Goal: Task Accomplishment & Management: Manage account settings

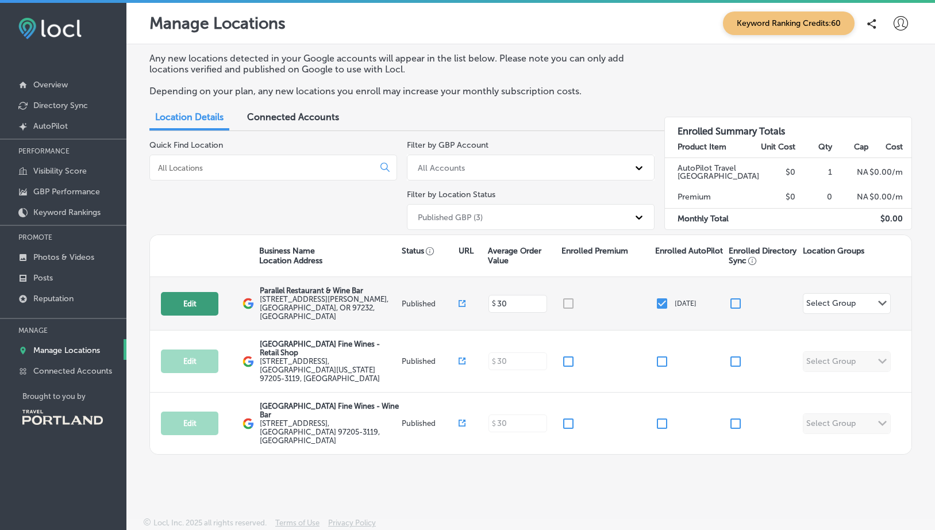
click at [200, 295] on button "Edit" at bounding box center [189, 304] width 57 height 24
select select "US"
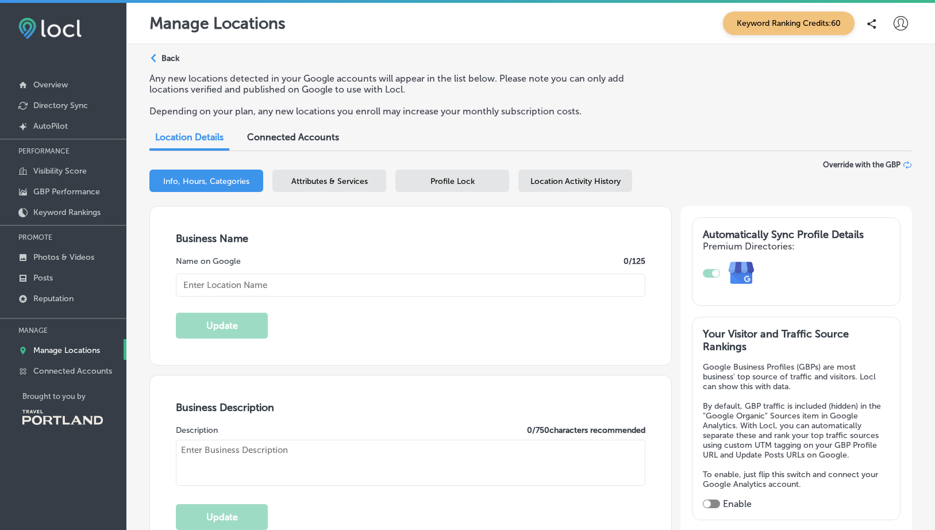
type input "Parallel Restaurant & Wine Bar"
type textarea "Parallel Restaurant & Wine Bar offers a vibrant dining experience where inventi…"
checkbox input "true"
type input "[EMAIL_ADDRESS][DOMAIN_NAME]"
type input "[URL][DOMAIN_NAME]"
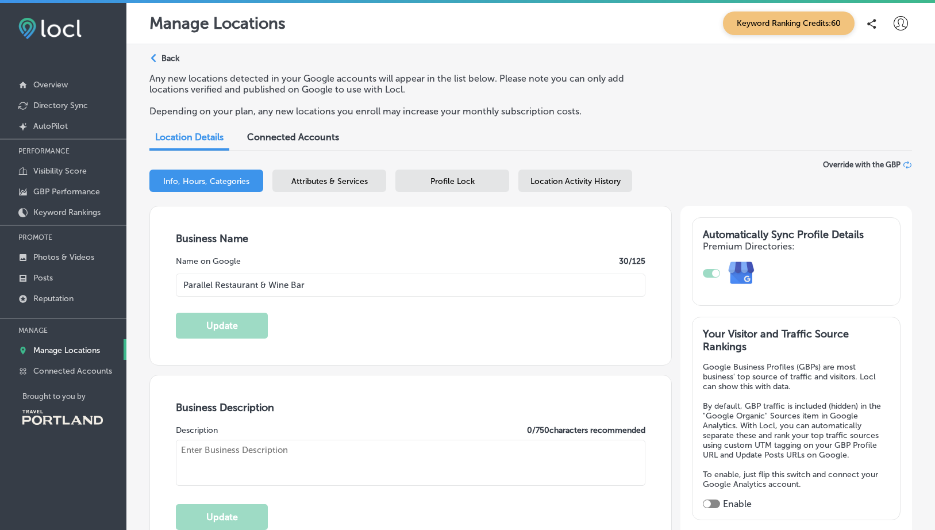
type input "[URL][DOMAIN_NAME]"
checkbox input "true"
type input "[STREET_ADDRESS][PERSON_NAME]"
type input "[GEOGRAPHIC_DATA]"
type input "97232"
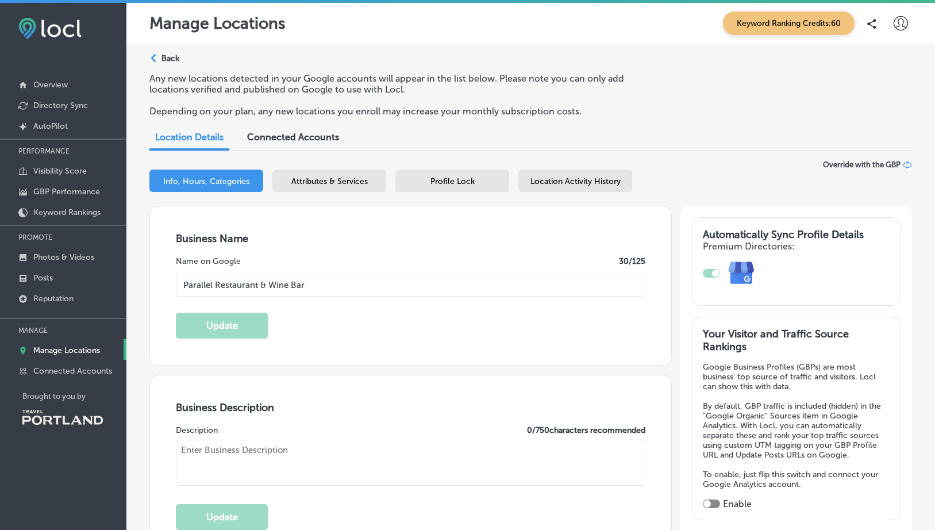
type input "US"
type input "[URL][DOMAIN_NAME]"
type textarea "Parallel Restaurant & Wine Bar offers a vibrant dining experience where inventi…"
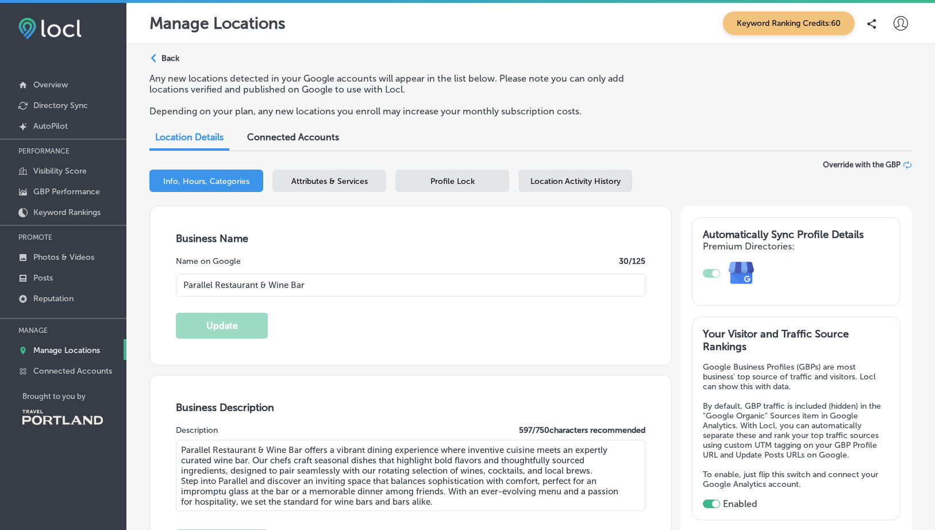
type input "[PHONE_NUMBER]"
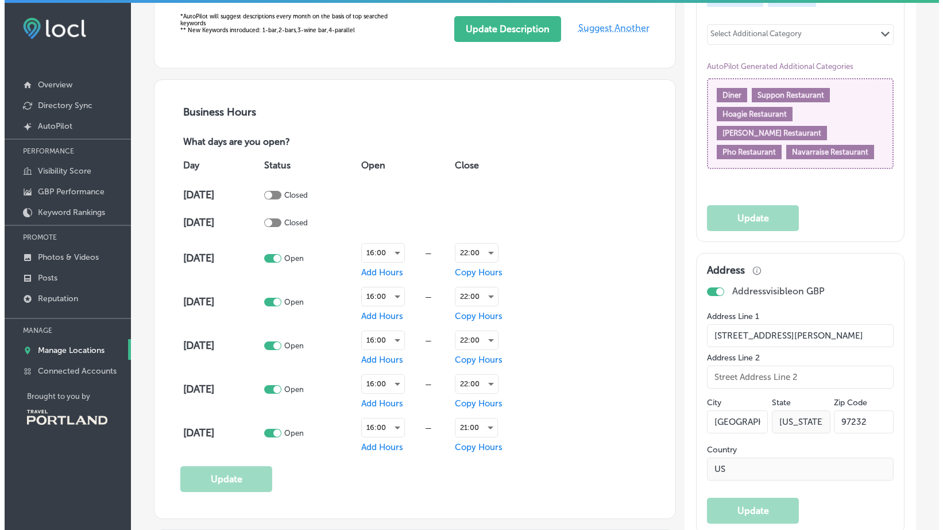
scroll to position [804, 0]
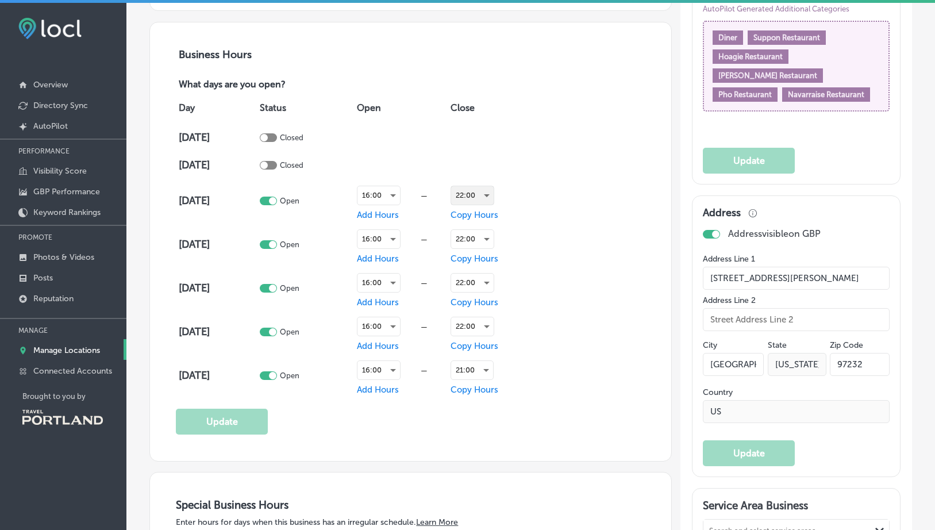
click at [467, 191] on div "22:00" at bounding box center [472, 195] width 43 height 18
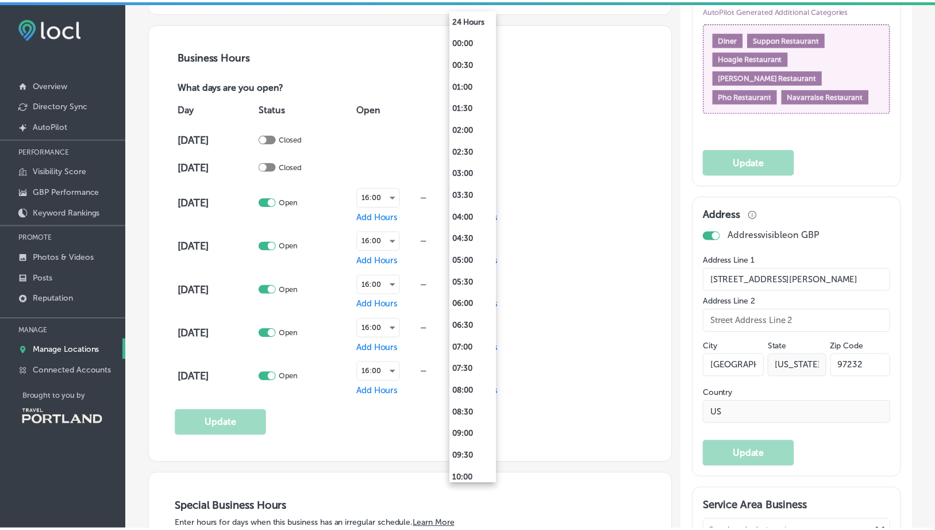
scroll to position [617, 0]
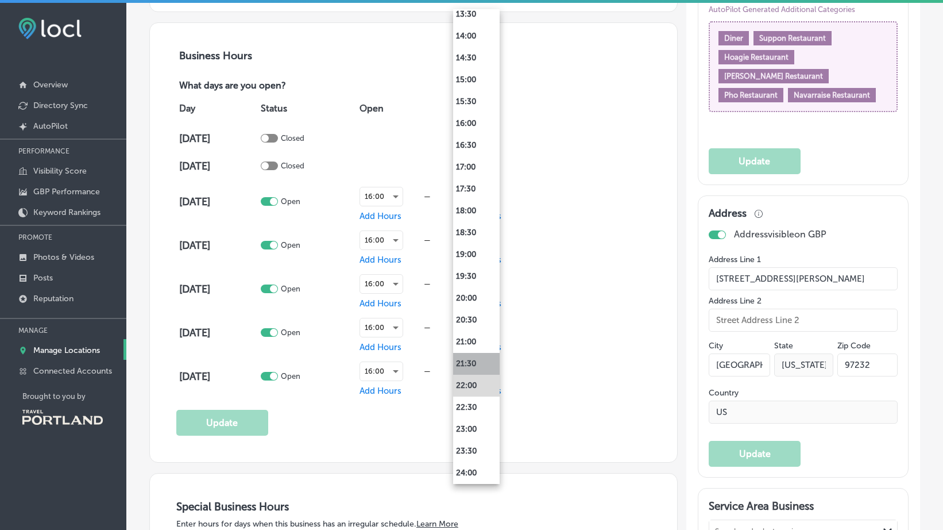
click at [477, 365] on li "21:30" at bounding box center [476, 364] width 47 height 22
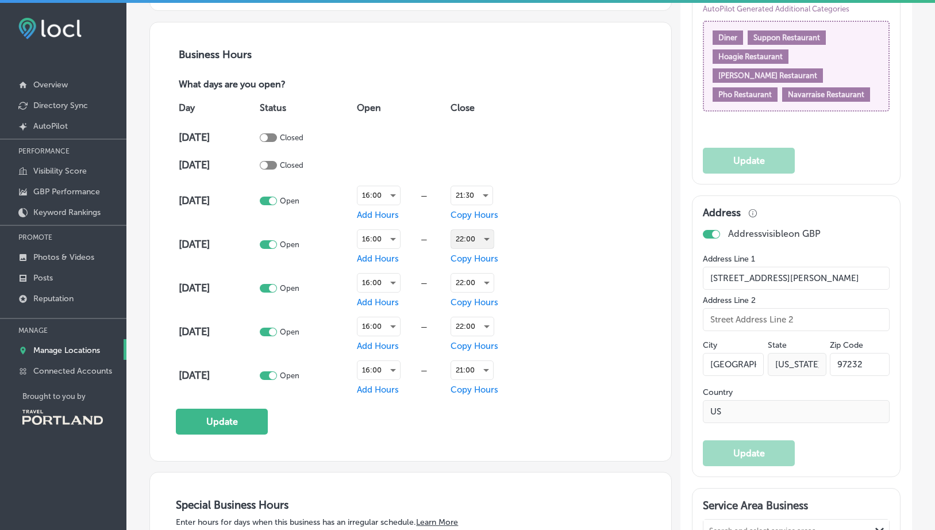
click at [478, 234] on div "22:00" at bounding box center [472, 239] width 43 height 18
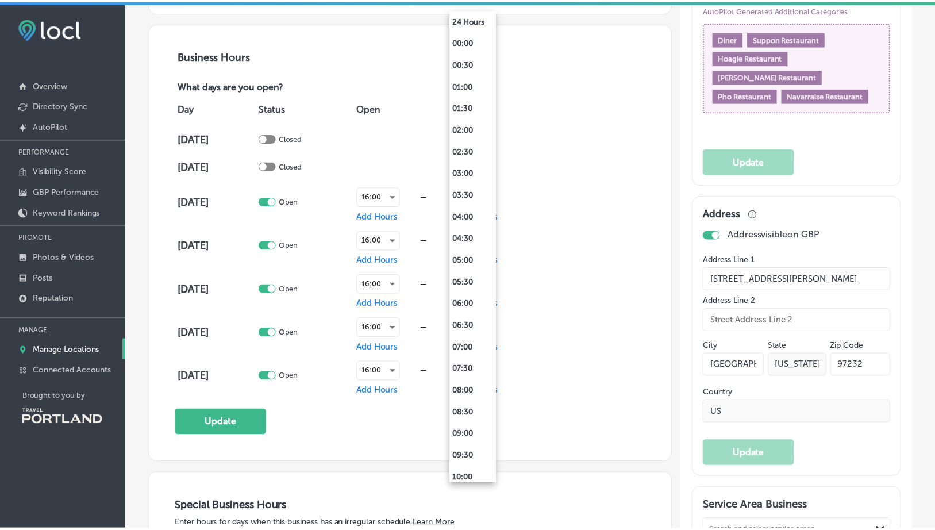
scroll to position [617, 0]
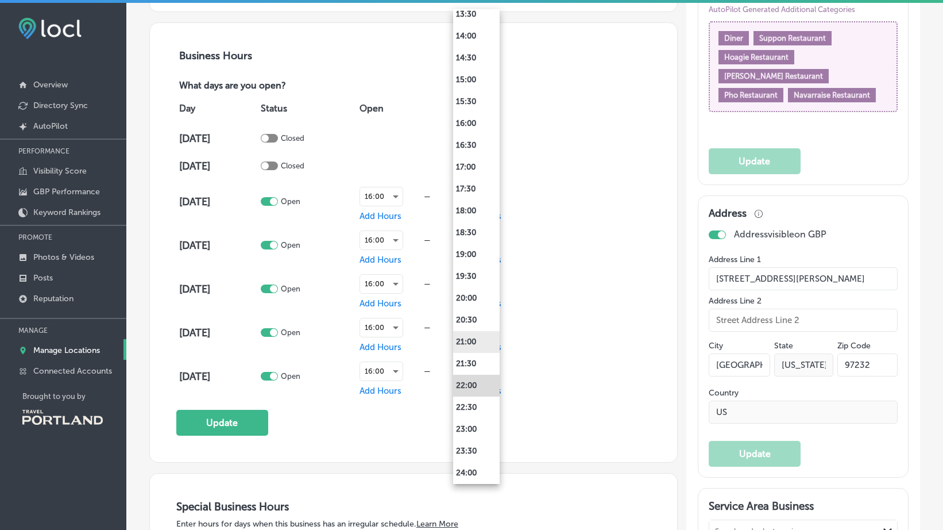
click at [477, 337] on li "21:00" at bounding box center [476, 342] width 47 height 22
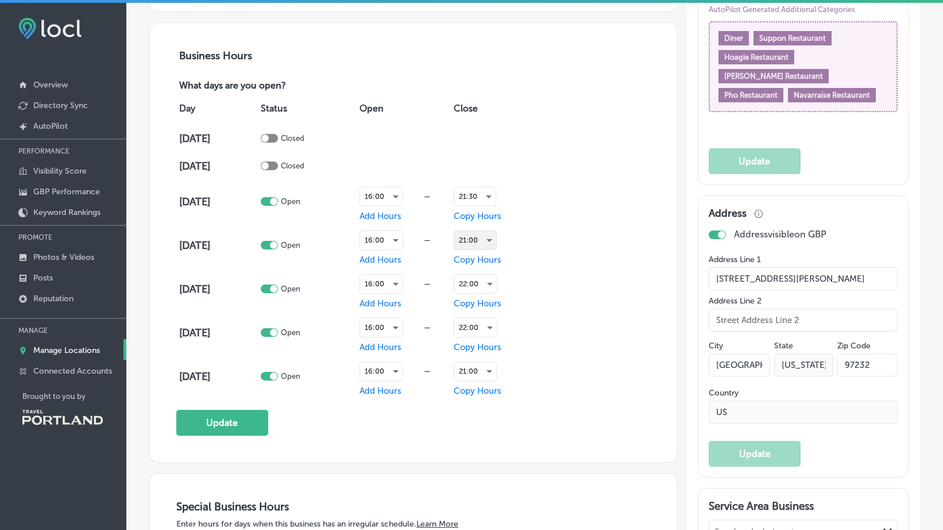
scroll to position [804, 0]
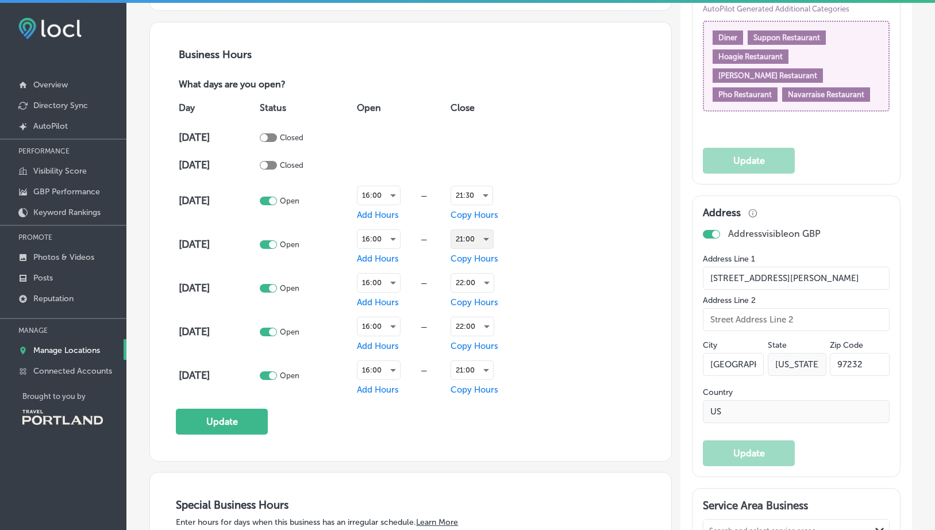
click at [466, 235] on div "21:00" at bounding box center [472, 239] width 42 height 18
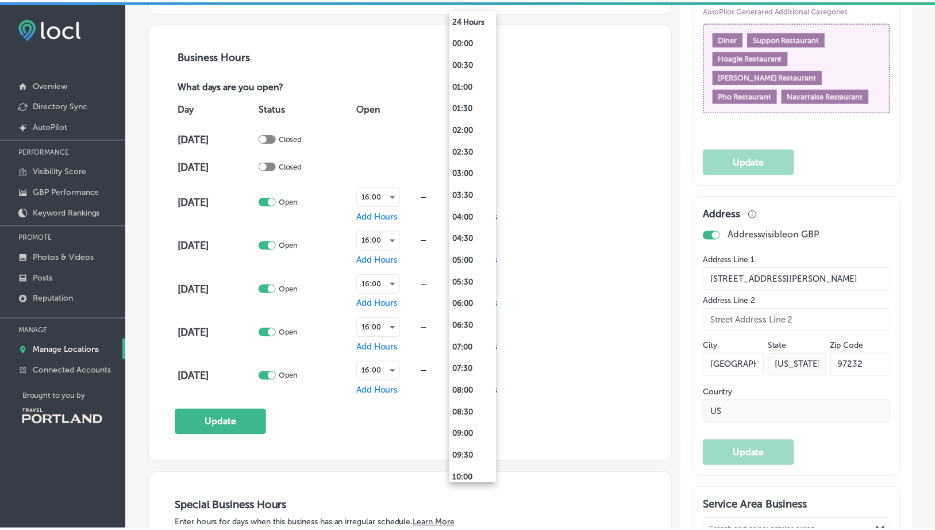
scroll to position [617, 0]
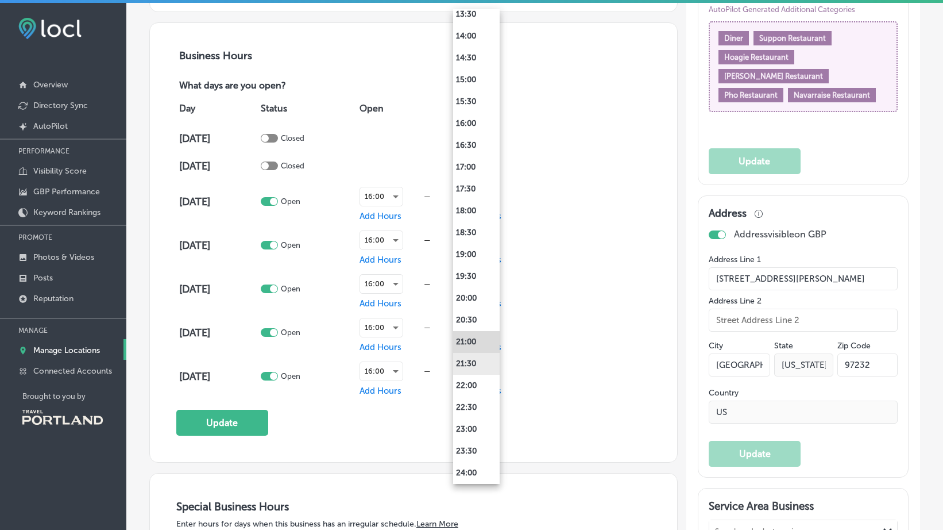
click at [470, 360] on li "21:30" at bounding box center [476, 364] width 47 height 22
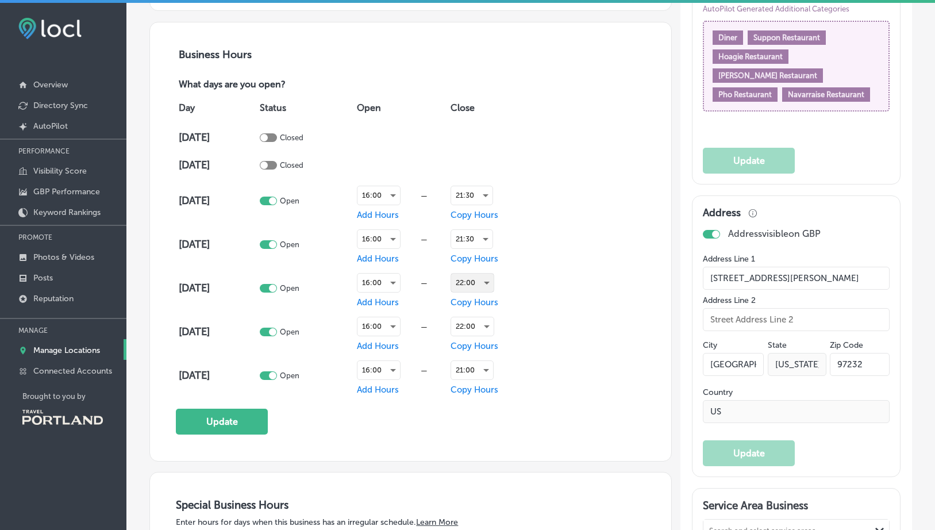
click at [482, 281] on div "22:00" at bounding box center [472, 282] width 43 height 18
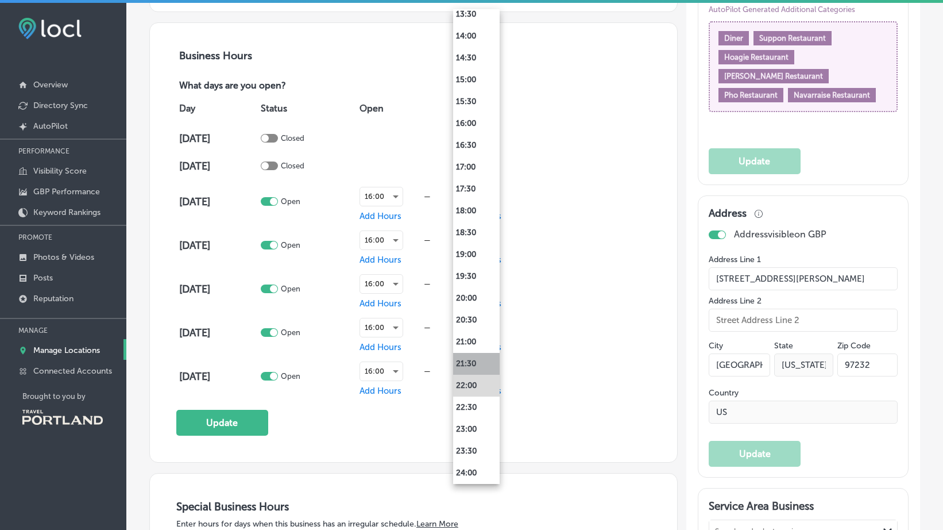
click at [477, 359] on li "21:30" at bounding box center [476, 364] width 47 height 22
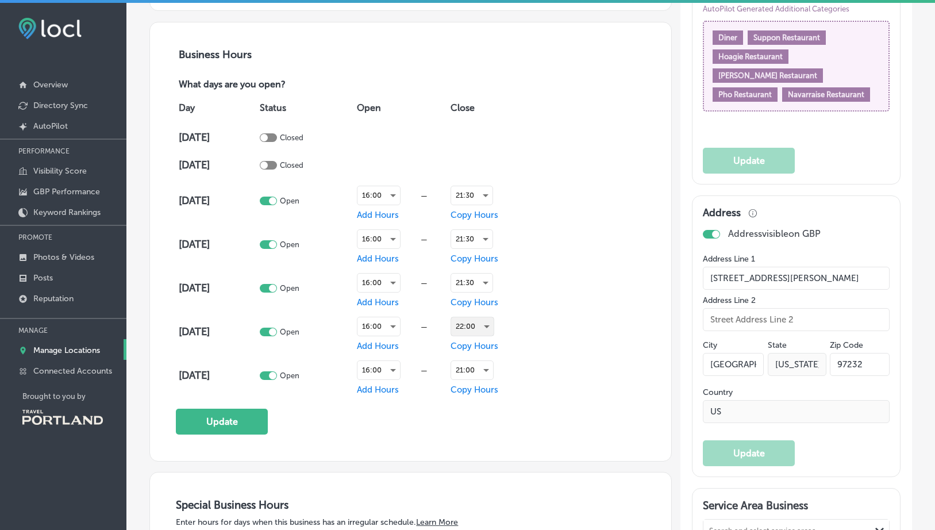
click at [480, 326] on div "22:00" at bounding box center [472, 326] width 43 height 18
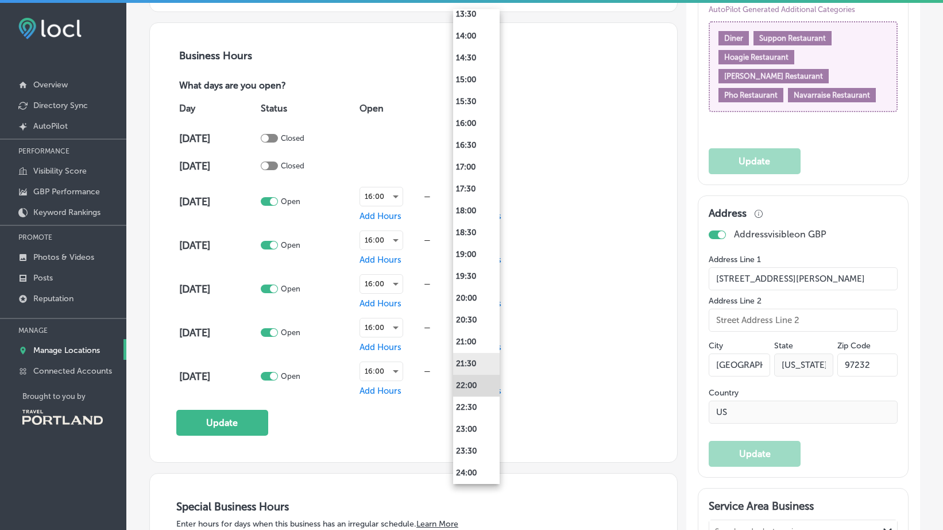
click at [482, 363] on li "21:30" at bounding box center [476, 364] width 47 height 22
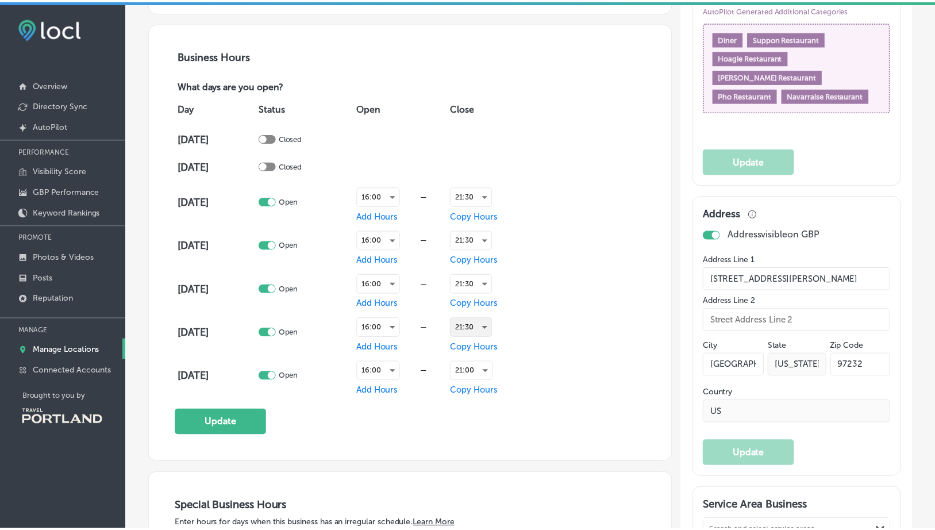
scroll to position [804, 0]
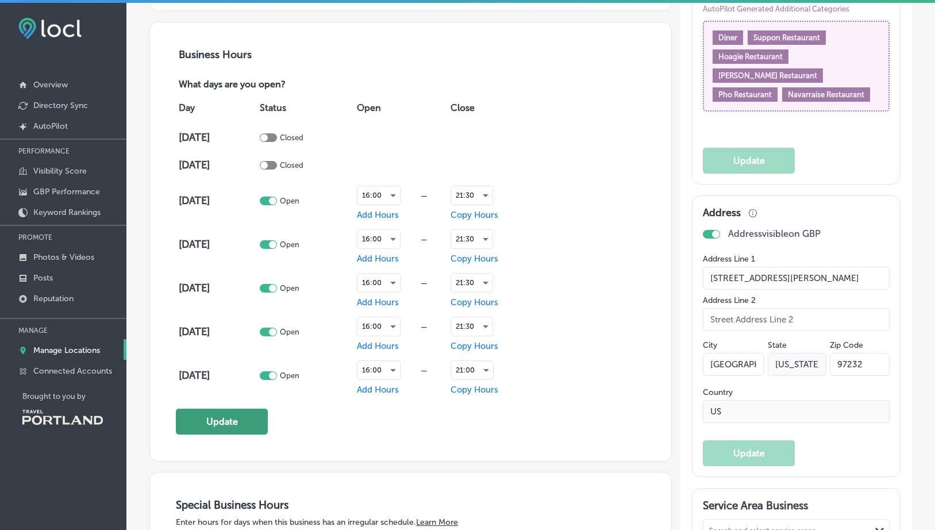
click at [203, 417] on button "Update" at bounding box center [222, 421] width 92 height 26
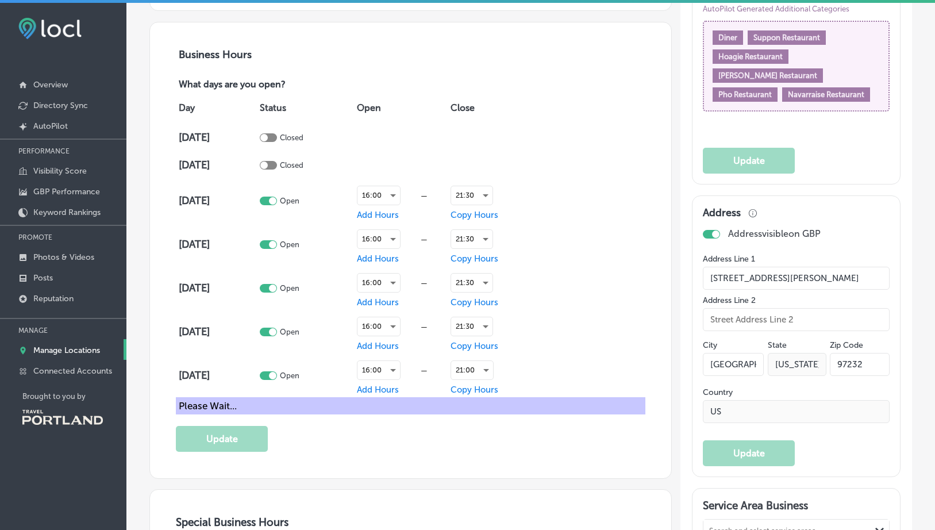
scroll to position [805, 0]
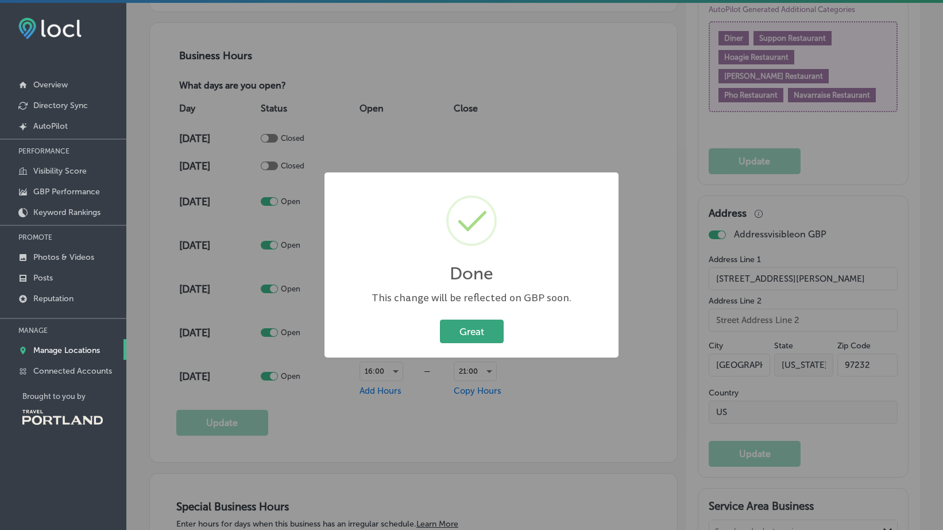
click at [483, 326] on button "Great" at bounding box center [472, 331] width 64 height 24
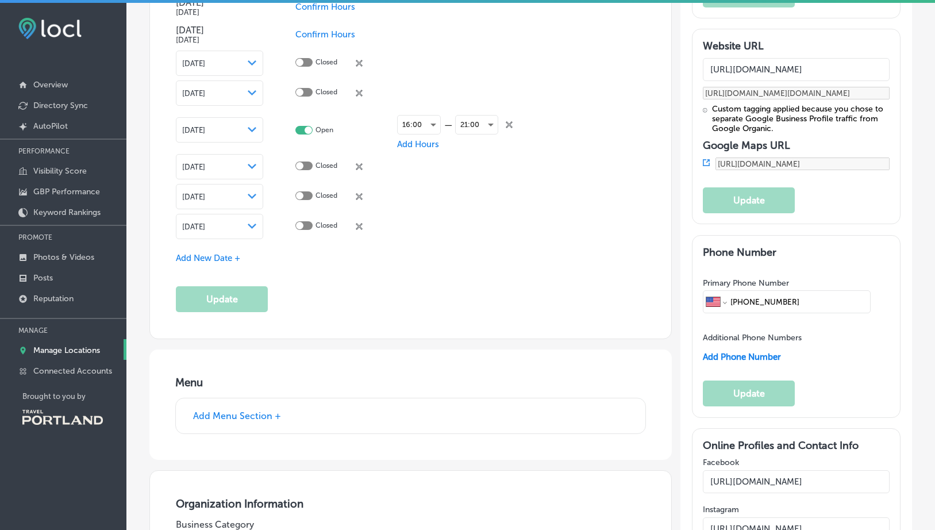
scroll to position [1436, 0]
click at [61, 82] on p "Overview" at bounding box center [50, 85] width 34 height 10
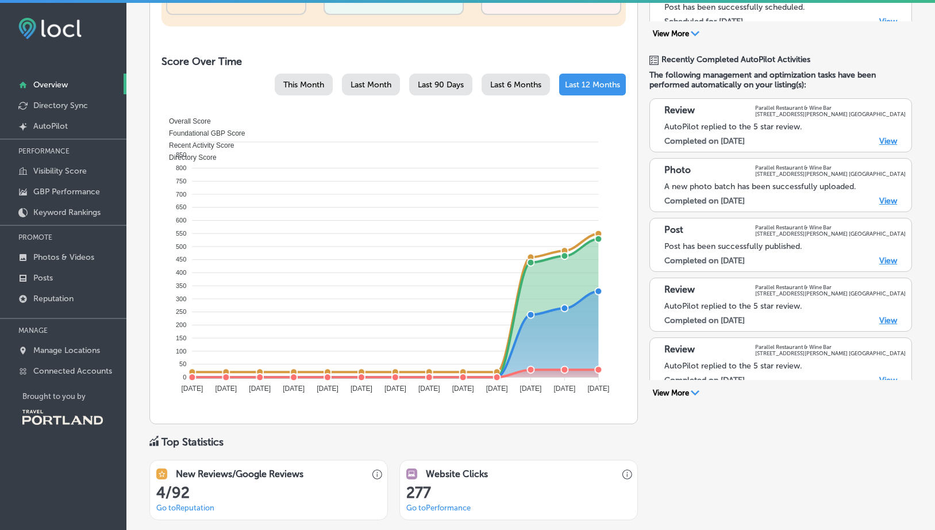
scroll to position [460, 0]
click at [495, 439] on div "2795752B-6CED-4E78-A5F1-91F8C3F10B66 Created with sketchtool. Top Statistics" at bounding box center [393, 440] width 488 height 13
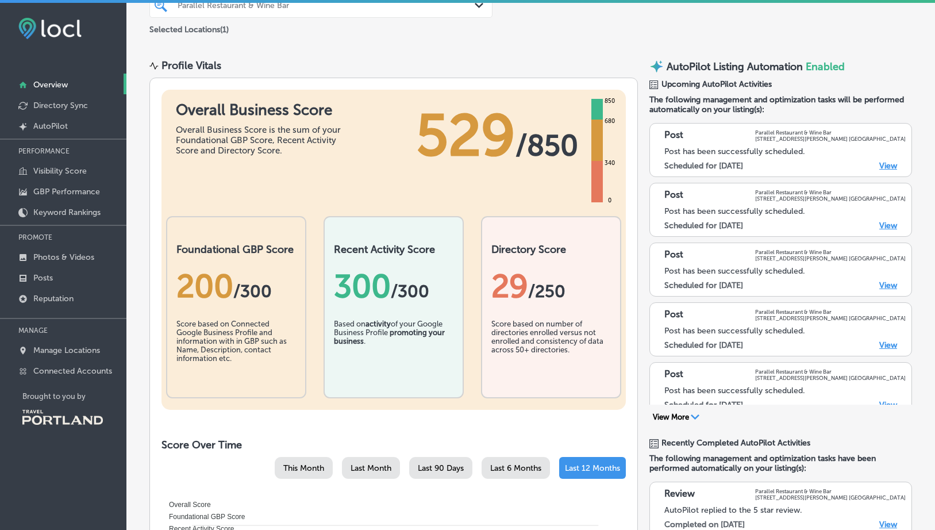
scroll to position [0, 0]
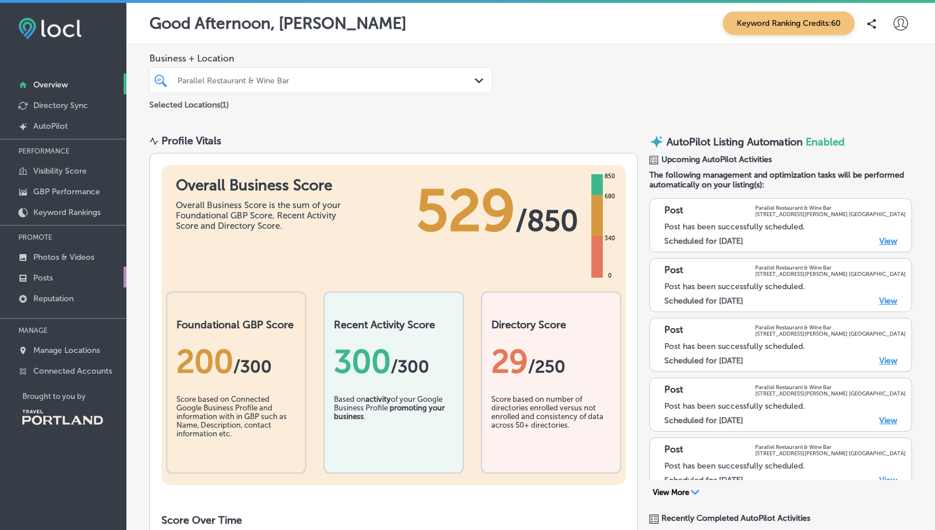
click at [51, 280] on p "Posts" at bounding box center [43, 278] width 20 height 10
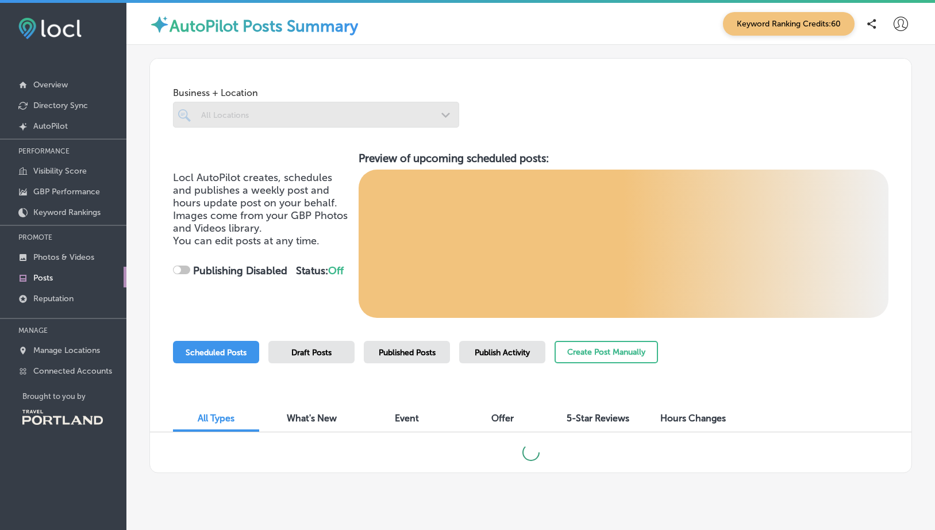
checkbox input "true"
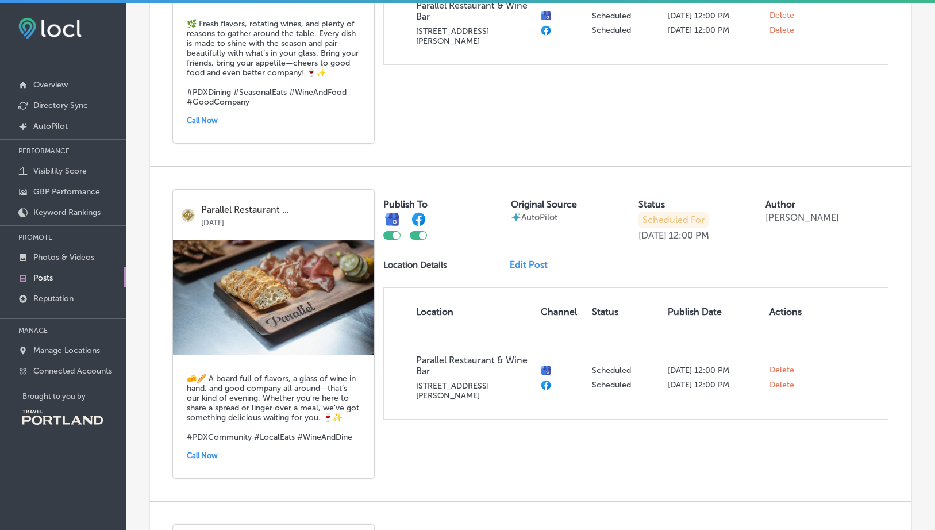
scroll to position [919, 0]
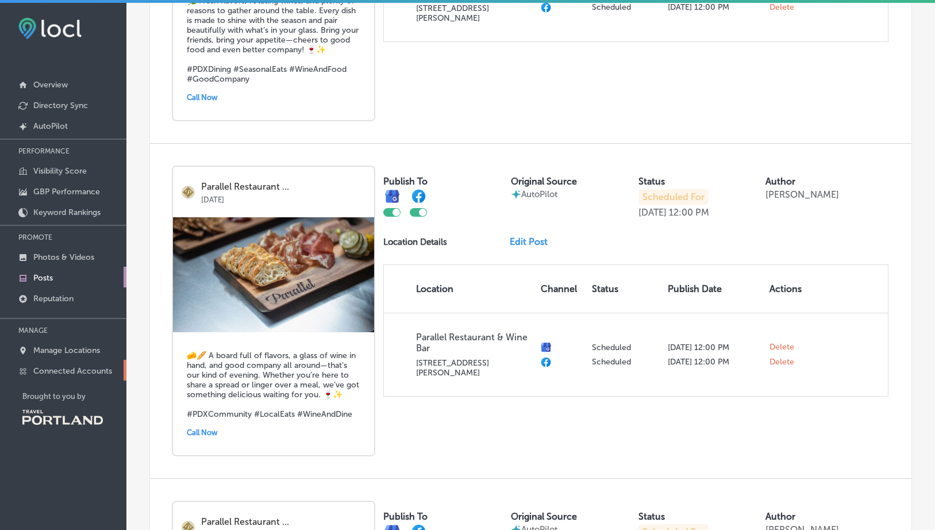
click at [52, 369] on p "Connected Accounts" at bounding box center [72, 371] width 79 height 10
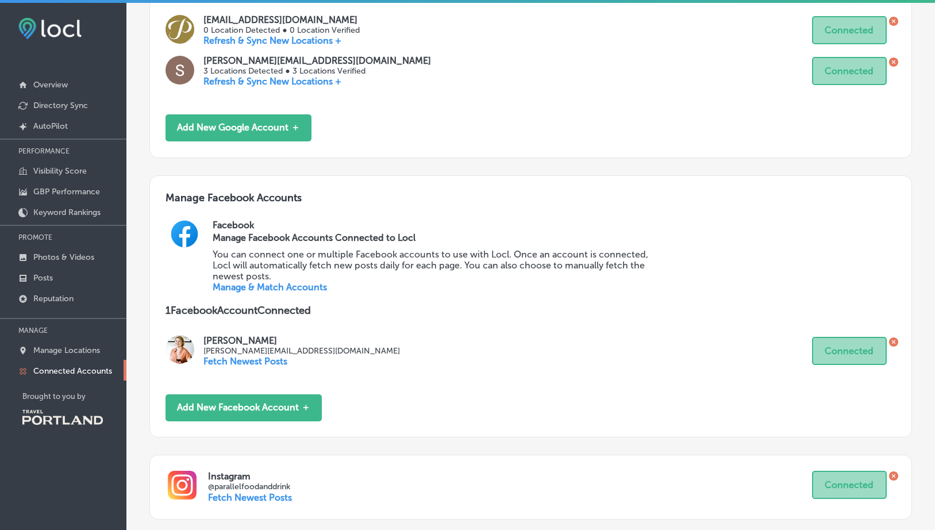
scroll to position [361, 0]
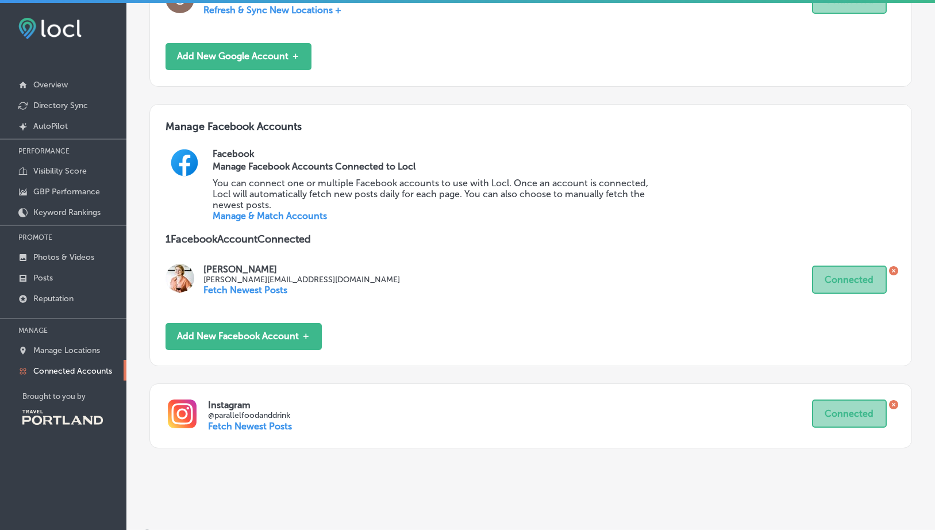
click at [257, 420] on p "Fetch Newest Posts" at bounding box center [250, 425] width 84 height 11
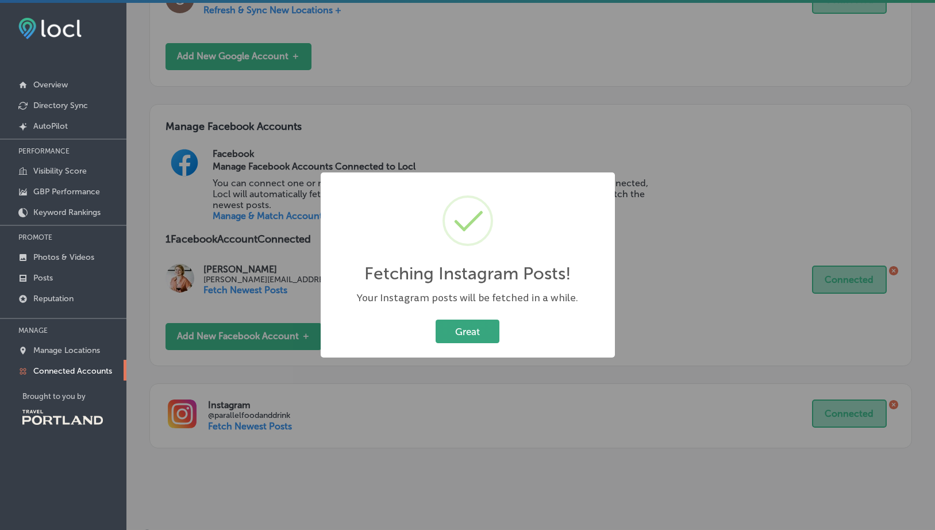
click at [477, 330] on button "Great" at bounding box center [467, 331] width 64 height 24
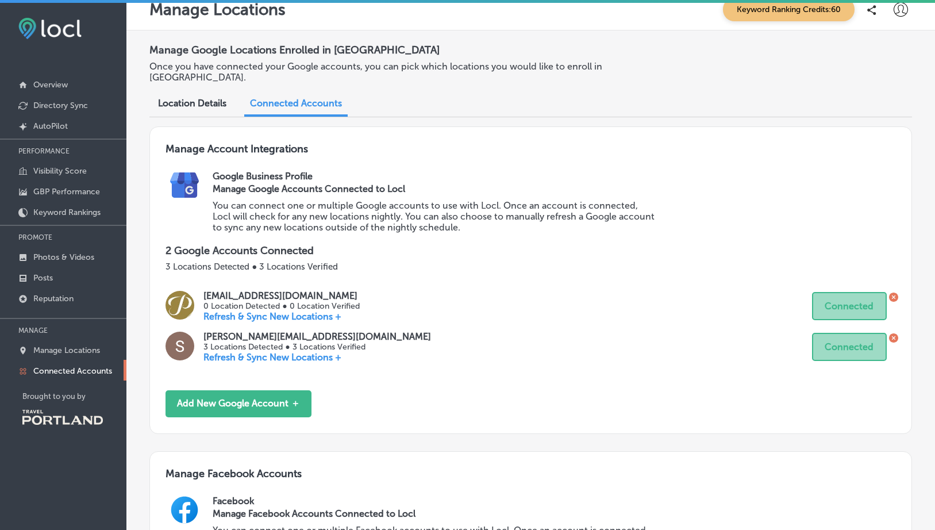
scroll to position [0, 0]
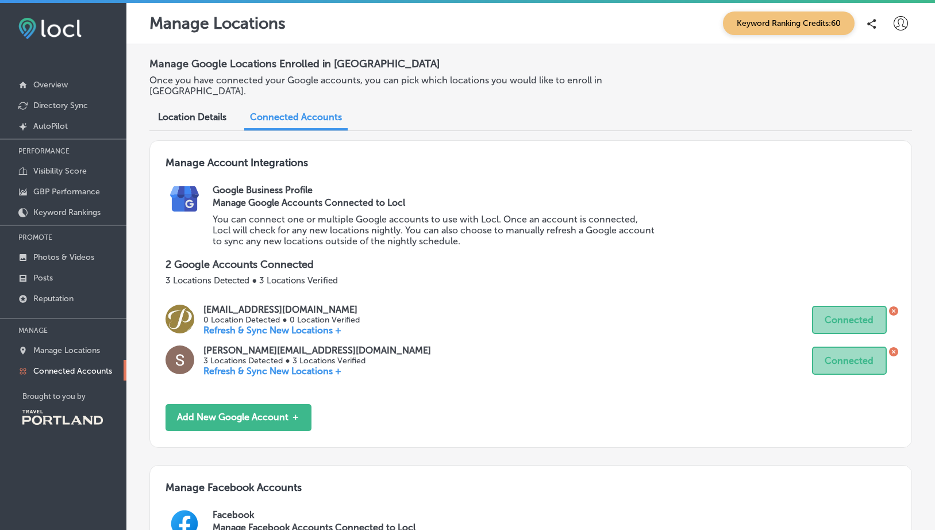
click at [188, 111] on span "Location Details" at bounding box center [192, 116] width 68 height 11
